Goal: Communication & Community: Answer question/provide support

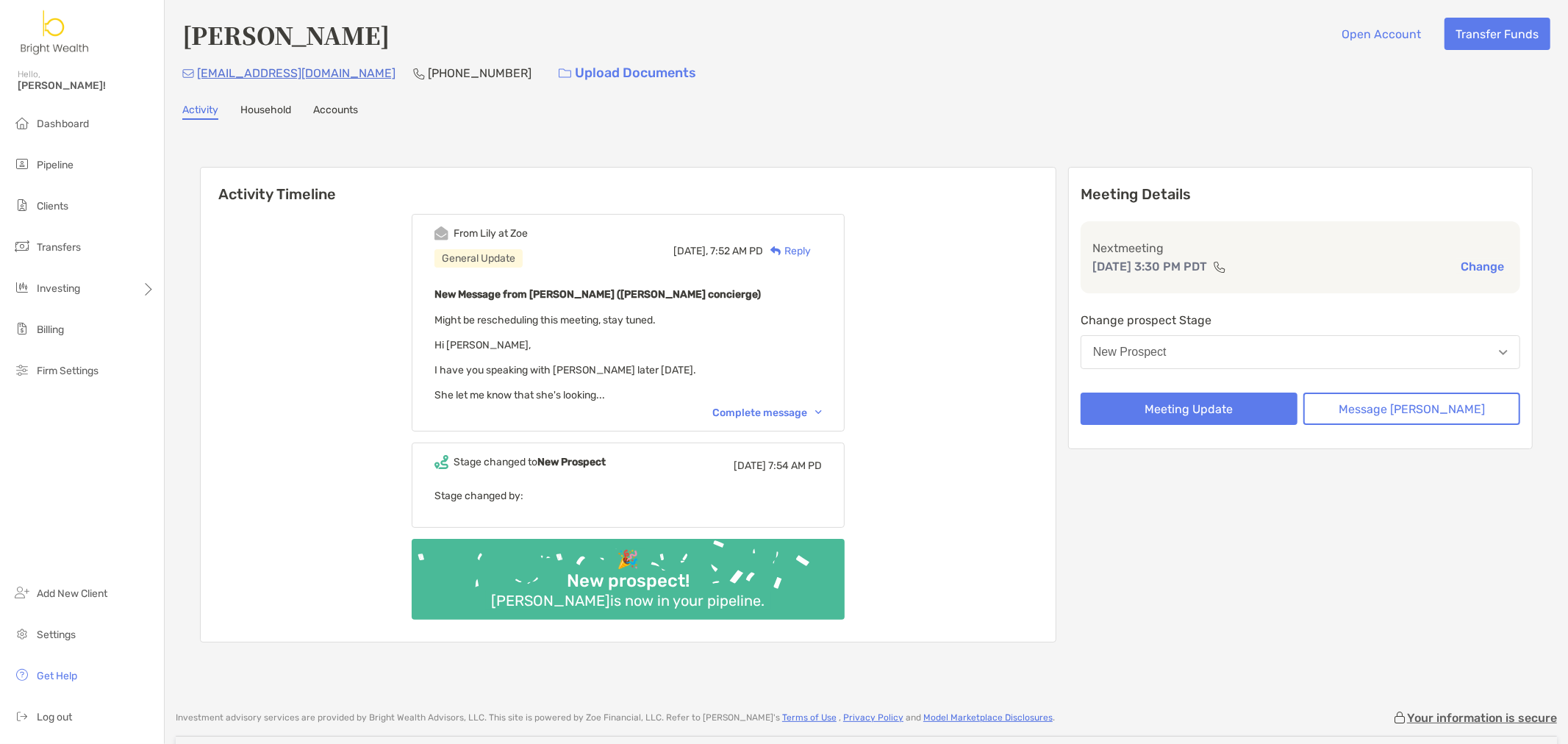
click at [799, 407] on div "Complete message" at bounding box center [767, 412] width 109 height 13
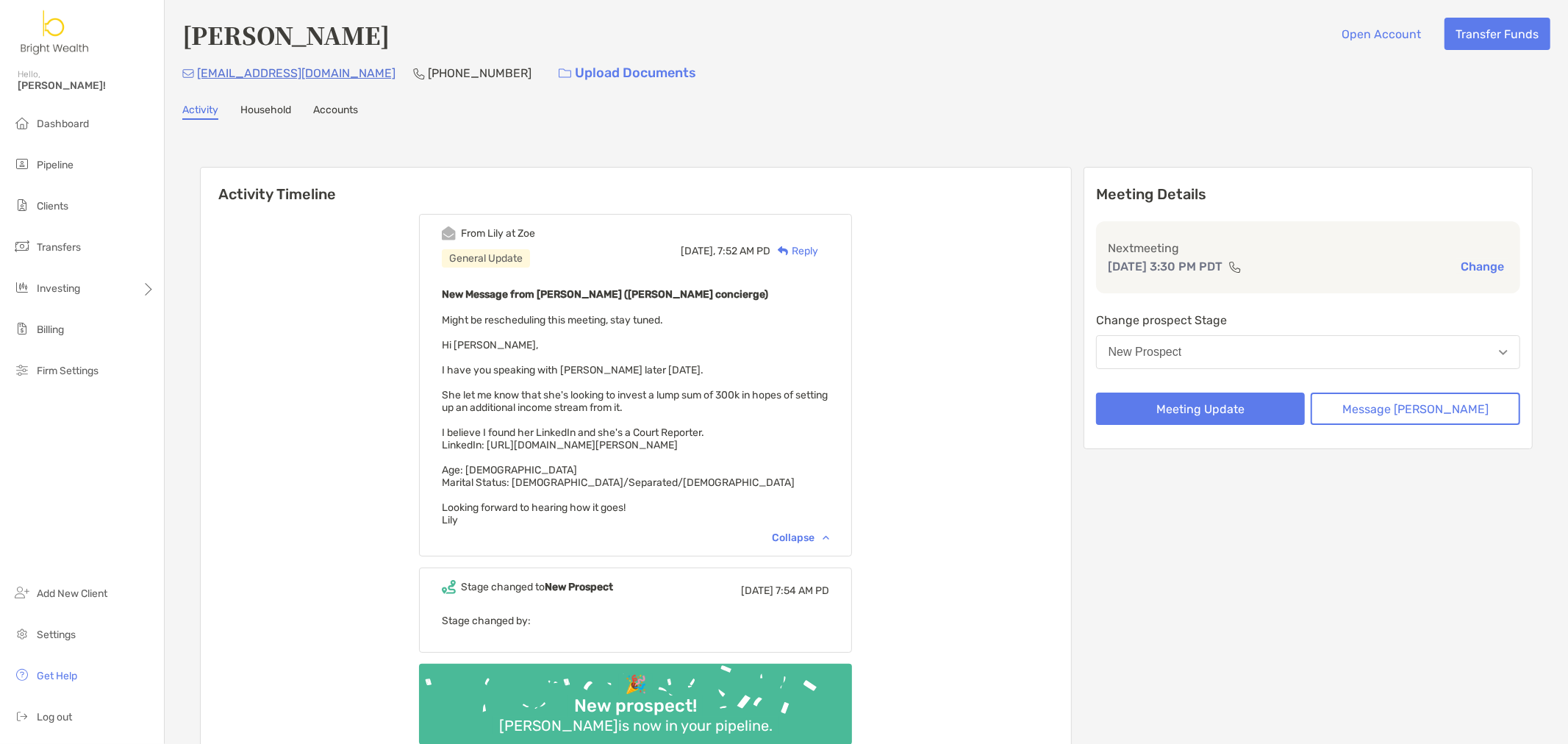
drag, startPoint x: 669, startPoint y: 507, endPoint x: 482, endPoint y: 363, distance: 236.0
click at [482, 364] on div "New Message from [PERSON_NAME] ([PERSON_NAME] concierge) Might be rescheduling …" at bounding box center [635, 406] width 387 height 241
click at [1035, 522] on div "From [PERSON_NAME] at [PERSON_NAME] General Update [DATE], 7:52 AM PD Reply New…" at bounding box center [635, 484] width 871 height 563
click at [813, 246] on div "Reply" at bounding box center [795, 251] width 48 height 15
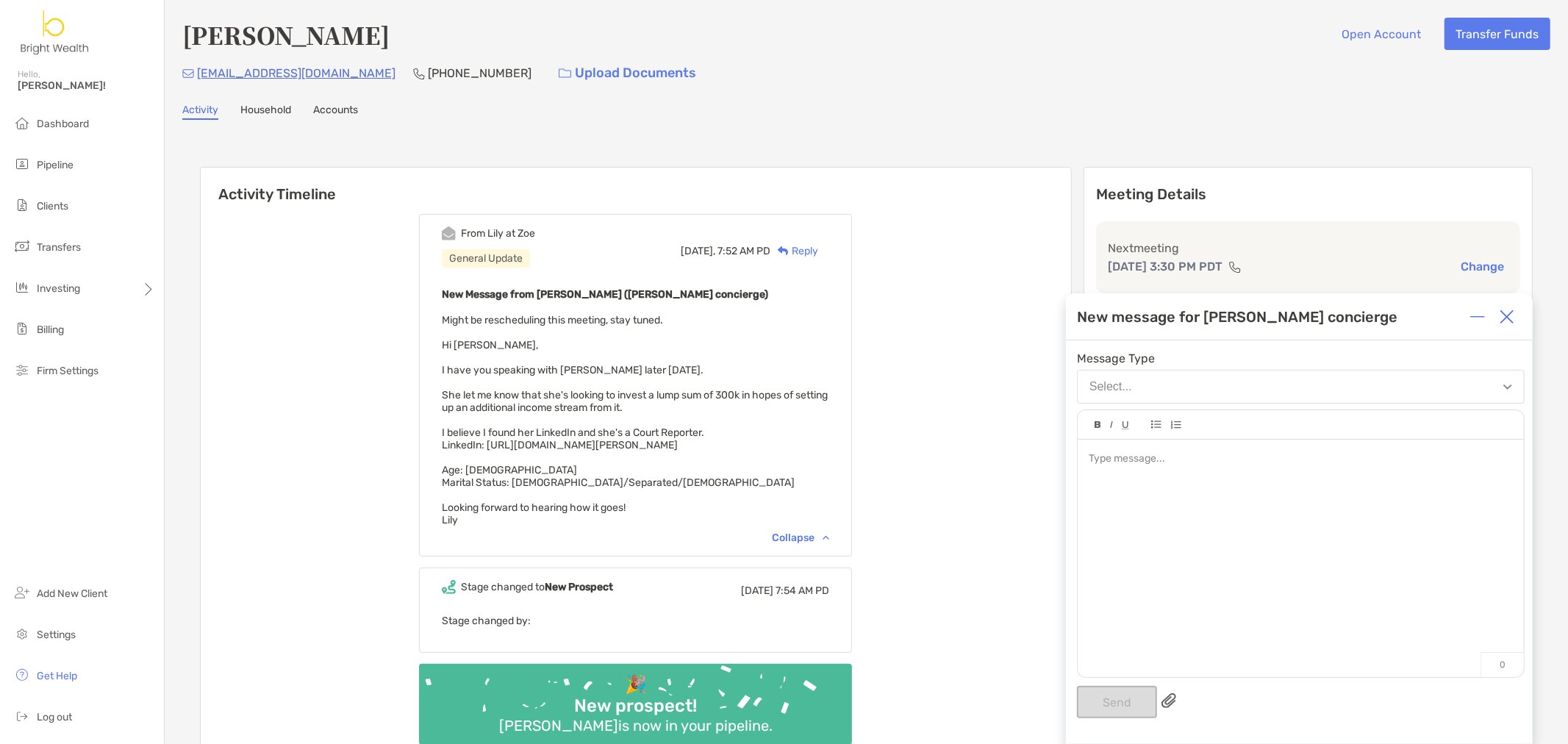
click at [1208, 552] on div at bounding box center [1300, 551] width 446 height 222
click at [1115, 707] on button "Send" at bounding box center [1117, 701] width 80 height 32
